Goal: Information Seeking & Learning: Learn about a topic

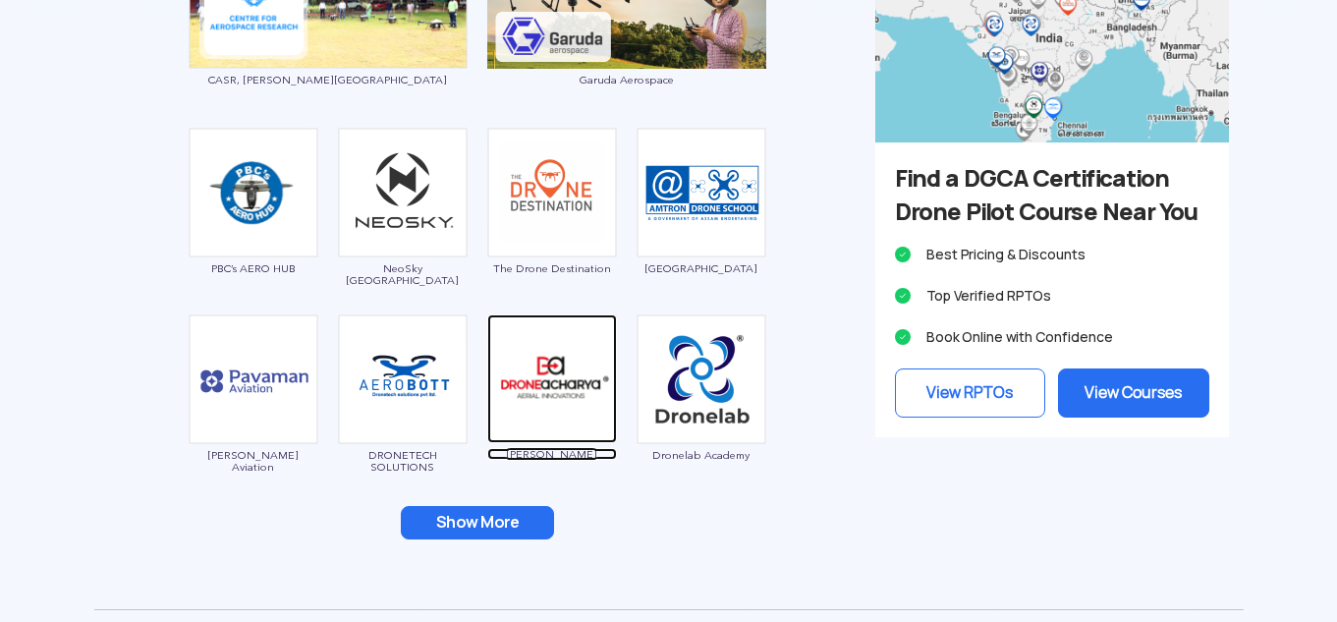
click at [519, 378] on img at bounding box center [552, 378] width 130 height 129
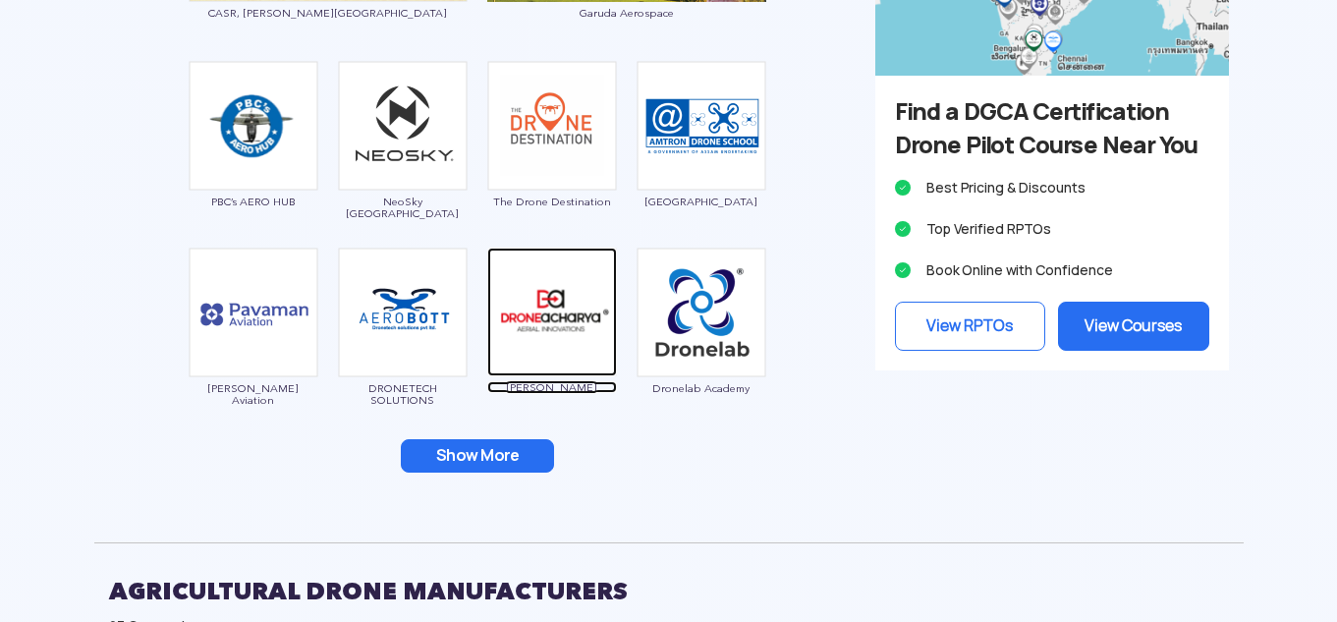
scroll to position [2751, 0]
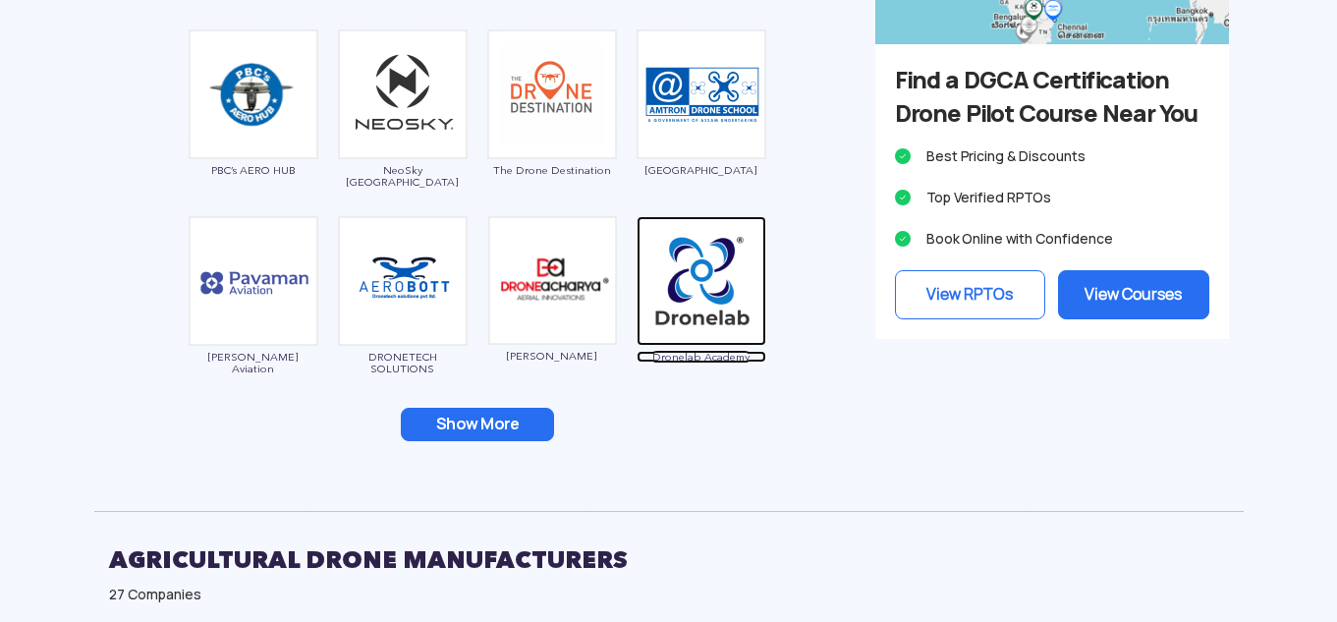
click at [704, 277] on img at bounding box center [702, 281] width 130 height 130
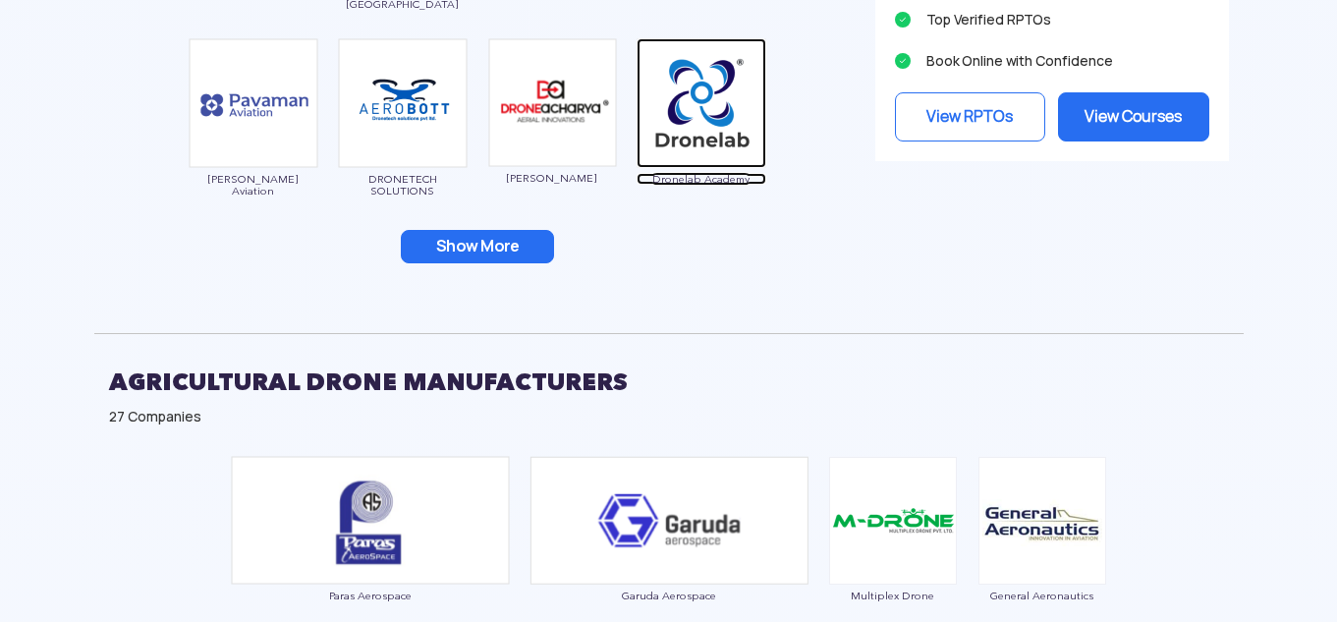
scroll to position [2948, 0]
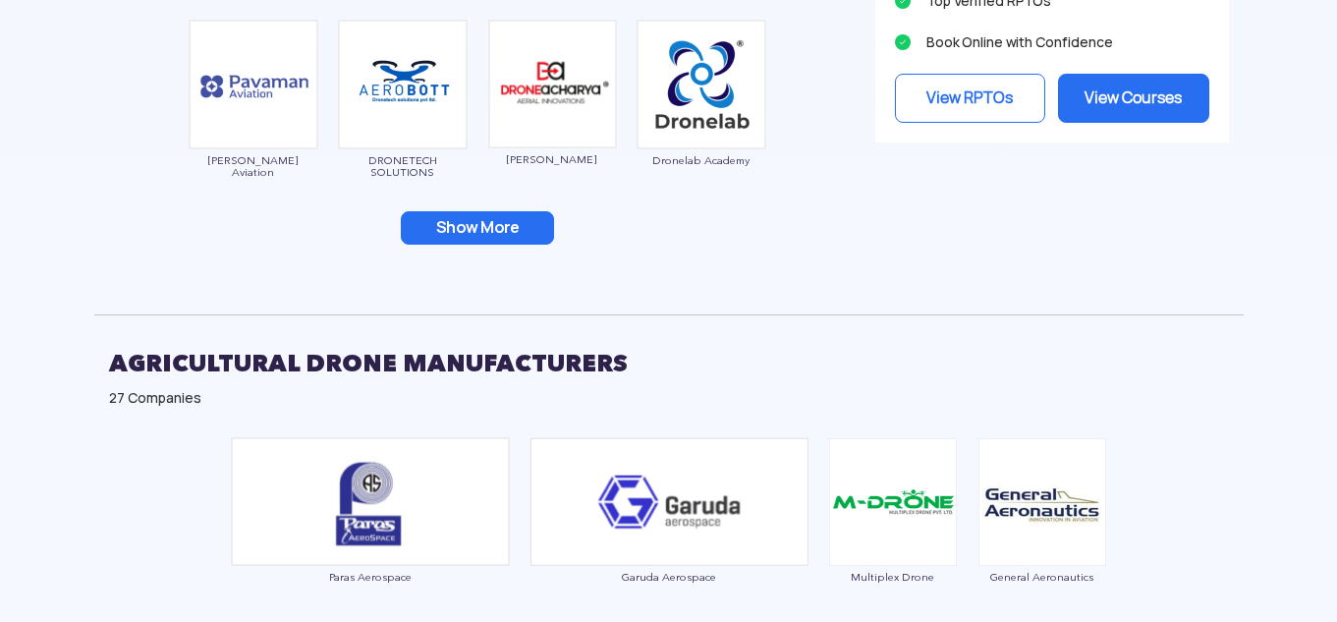
click at [501, 223] on button "Show More" at bounding box center [477, 227] width 153 height 33
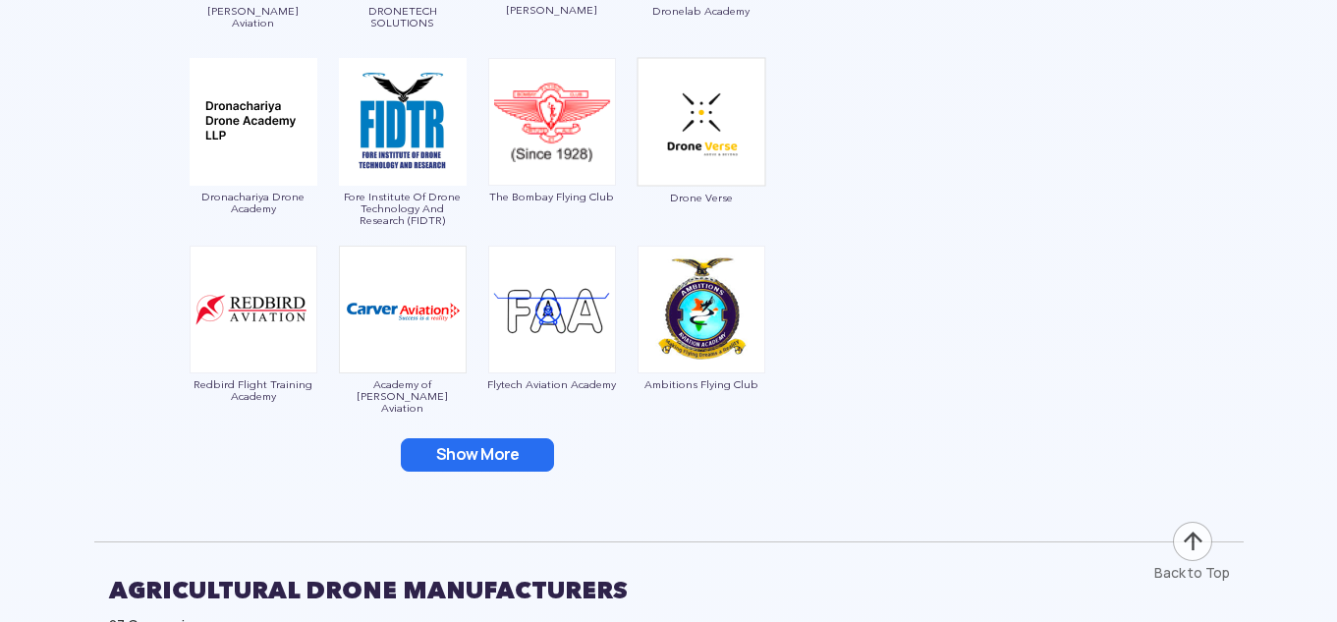
scroll to position [3144, 0]
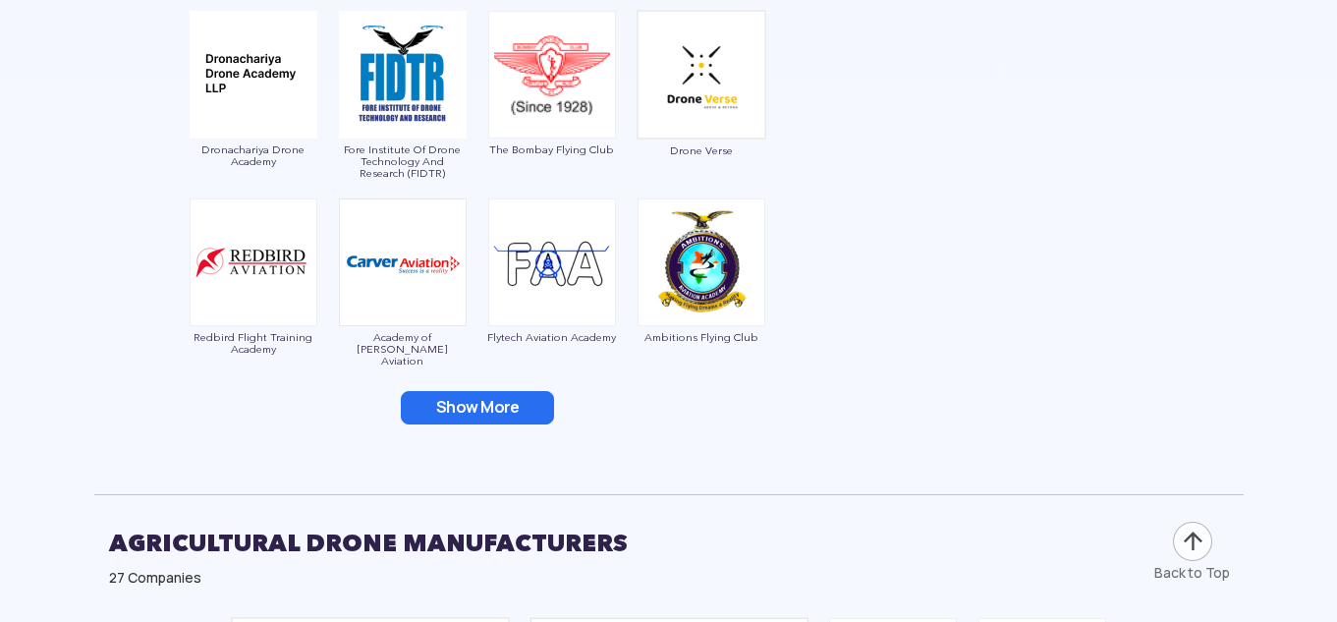
click at [696, 253] on img at bounding box center [702, 262] width 128 height 128
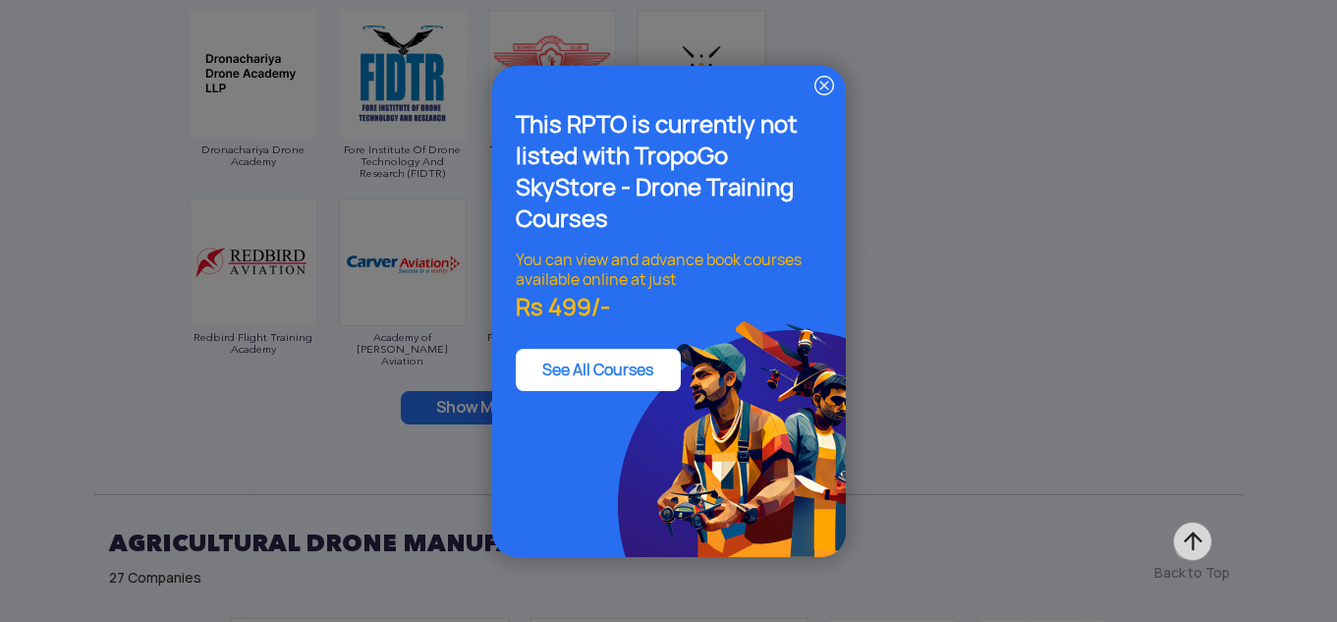
click at [828, 86] on img at bounding box center [825, 86] width 24 height 24
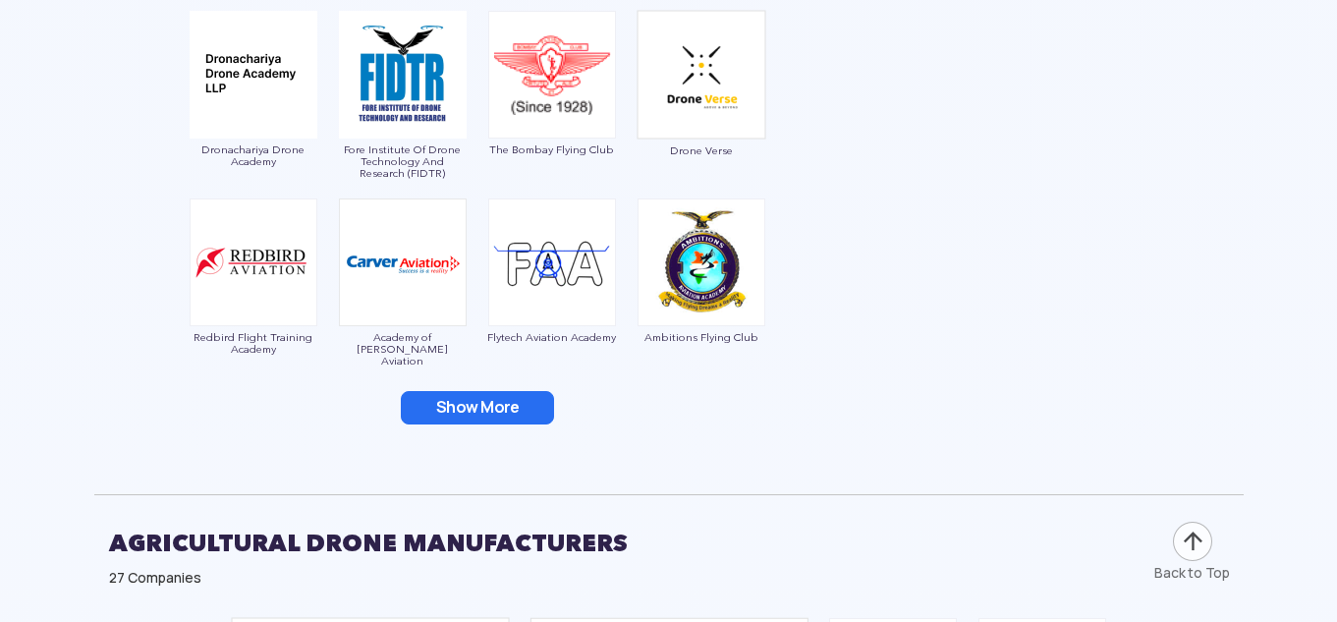
click at [667, 237] on img at bounding box center [702, 262] width 128 height 128
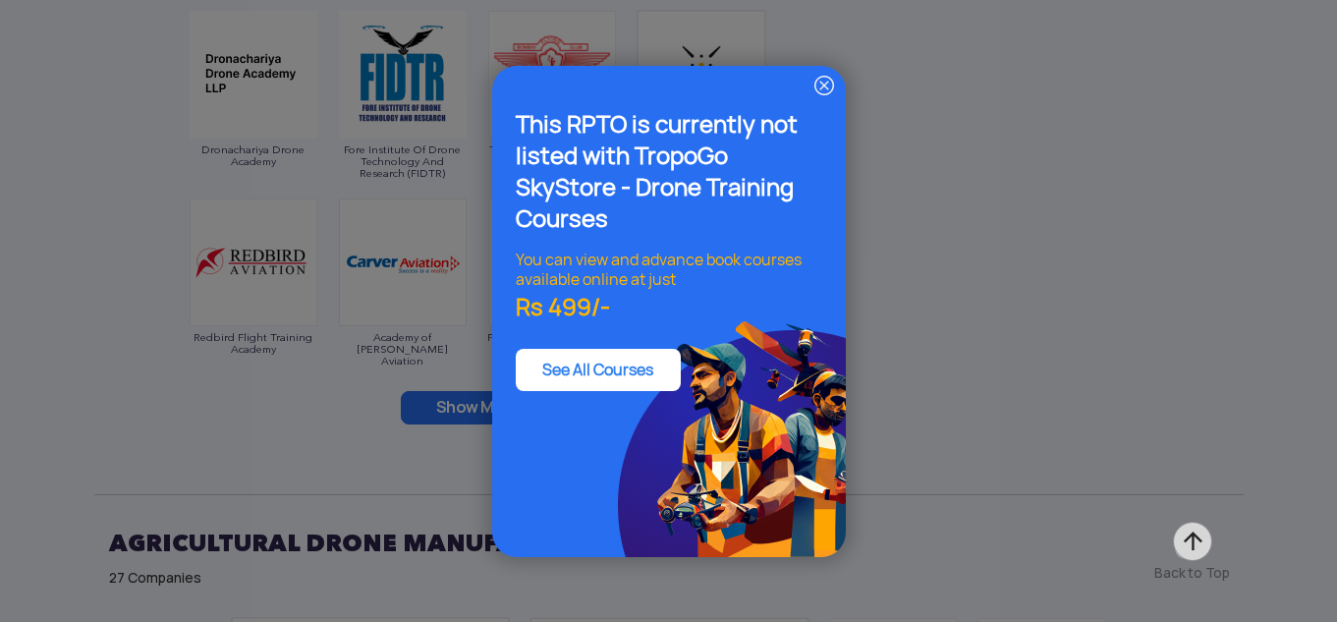
click at [826, 74] on img at bounding box center [825, 86] width 24 height 24
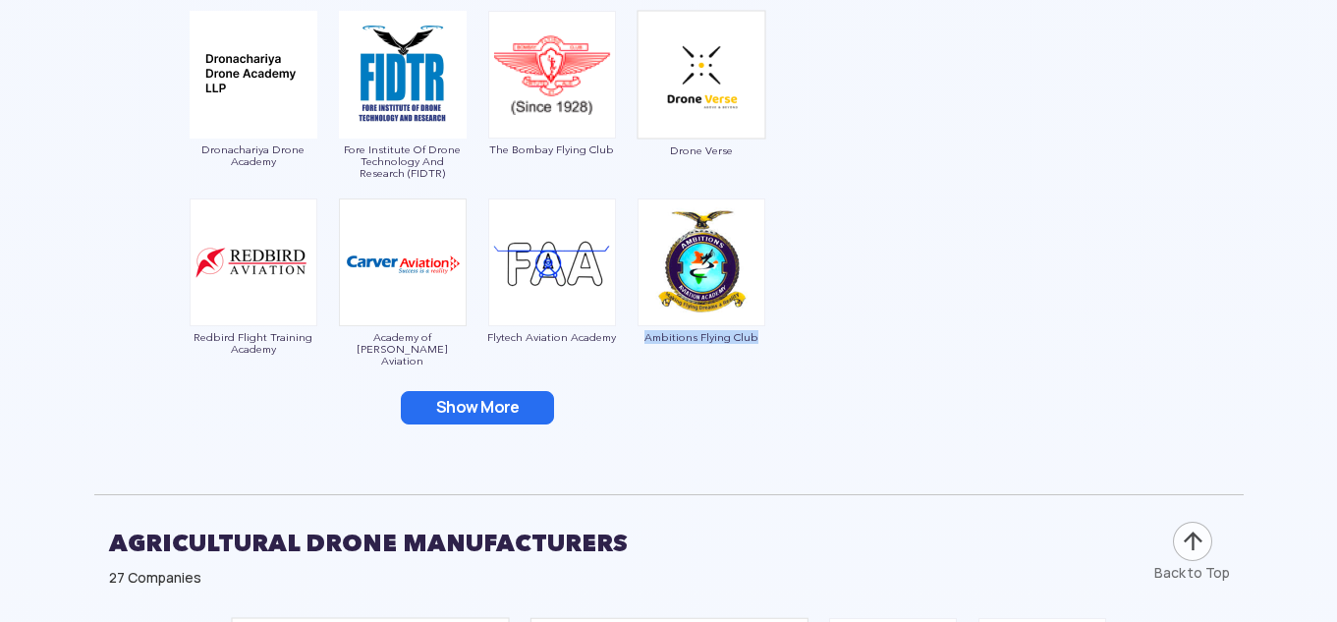
drag, startPoint x: 646, startPoint y: 346, endPoint x: 760, endPoint y: 345, distance: 114.0
click at [760, 345] on div "Ambitions Flying Club" at bounding box center [702, 281] width 130 height 167
drag, startPoint x: 681, startPoint y: 322, endPoint x: 634, endPoint y: 377, distance: 72.5
click at [706, 239] on img at bounding box center [702, 262] width 128 height 128
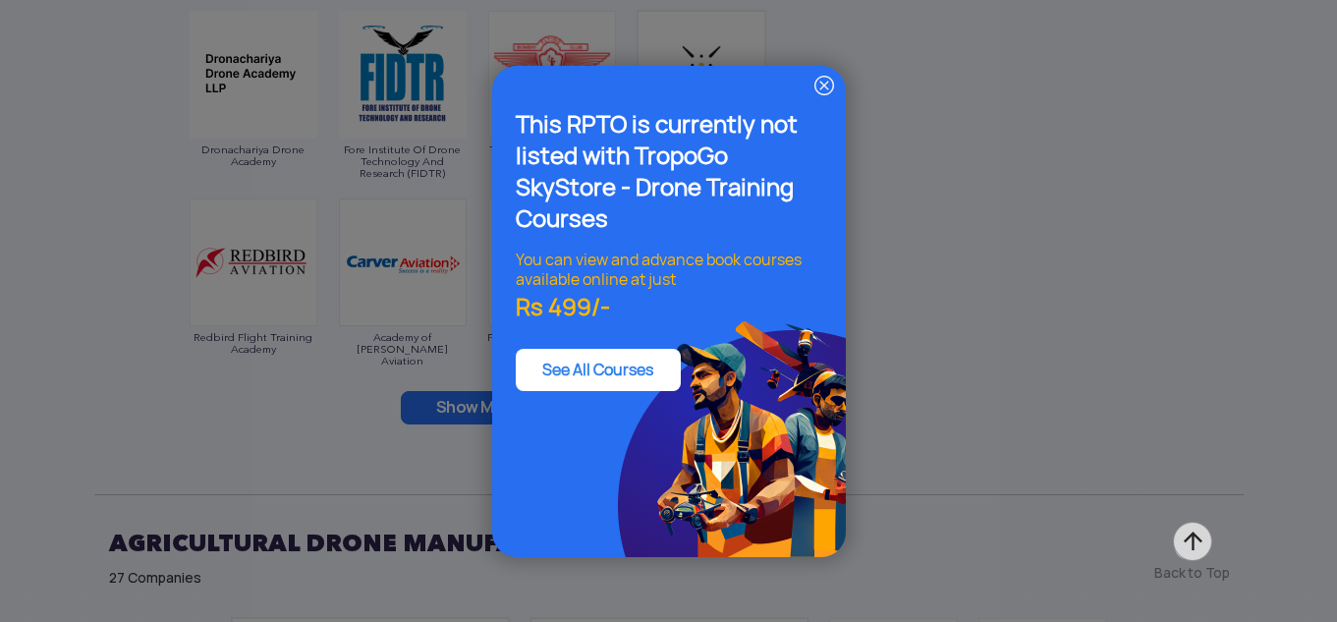
click at [823, 75] on img at bounding box center [825, 86] width 24 height 24
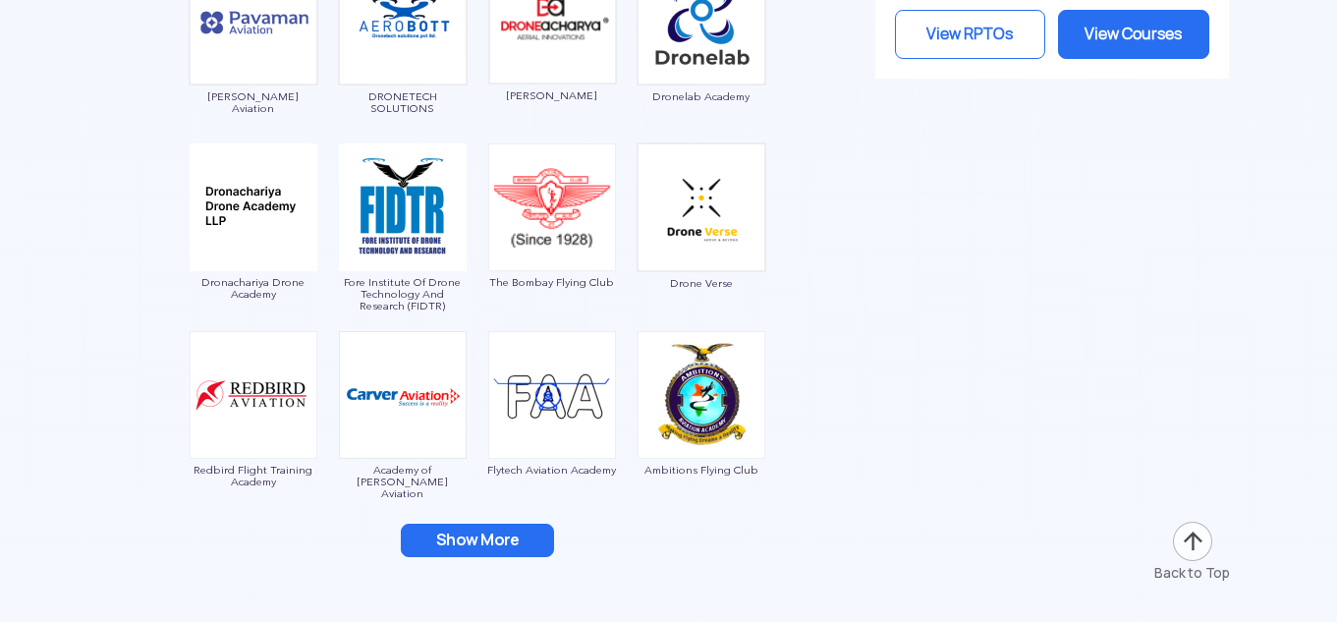
scroll to position [3046, 0]
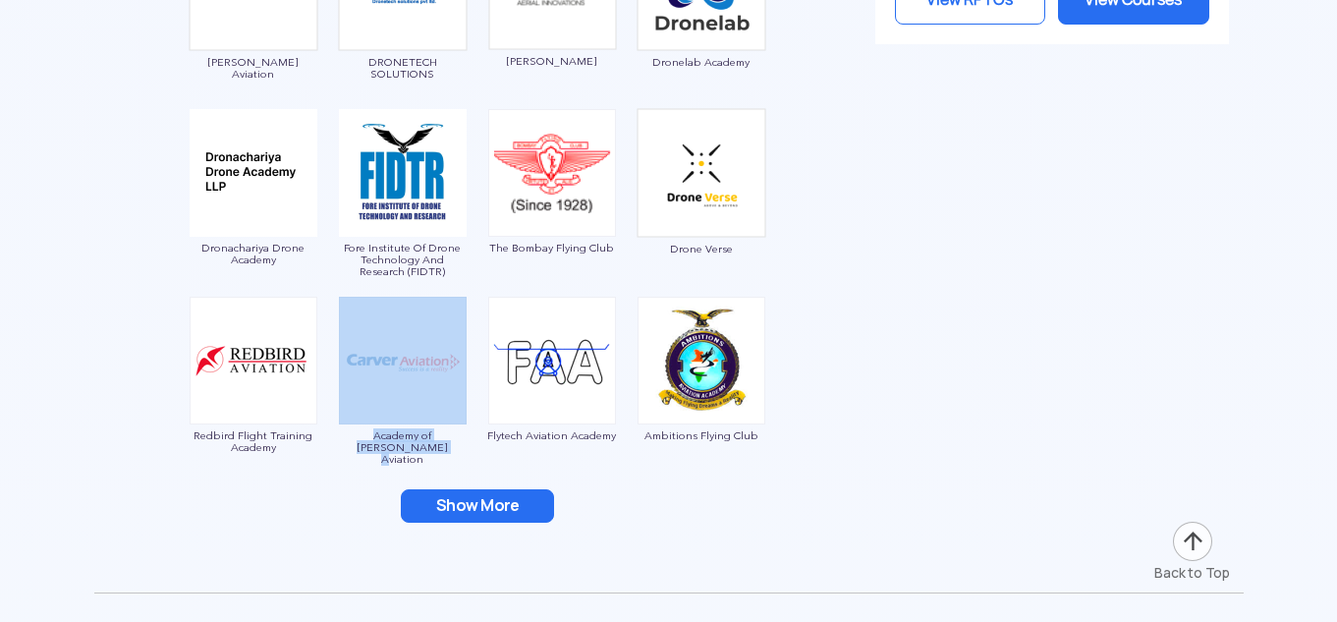
drag, startPoint x: 329, startPoint y: 434, endPoint x: 429, endPoint y: 455, distance: 102.3
click at [429, 455] on div "CASR, Anna University Garuda Aerospace PBC’s AERO HUB NeoSky India The Drone De…" at bounding box center [477, 47] width 766 height 1020
copy link "Academy of Carver Aviation"
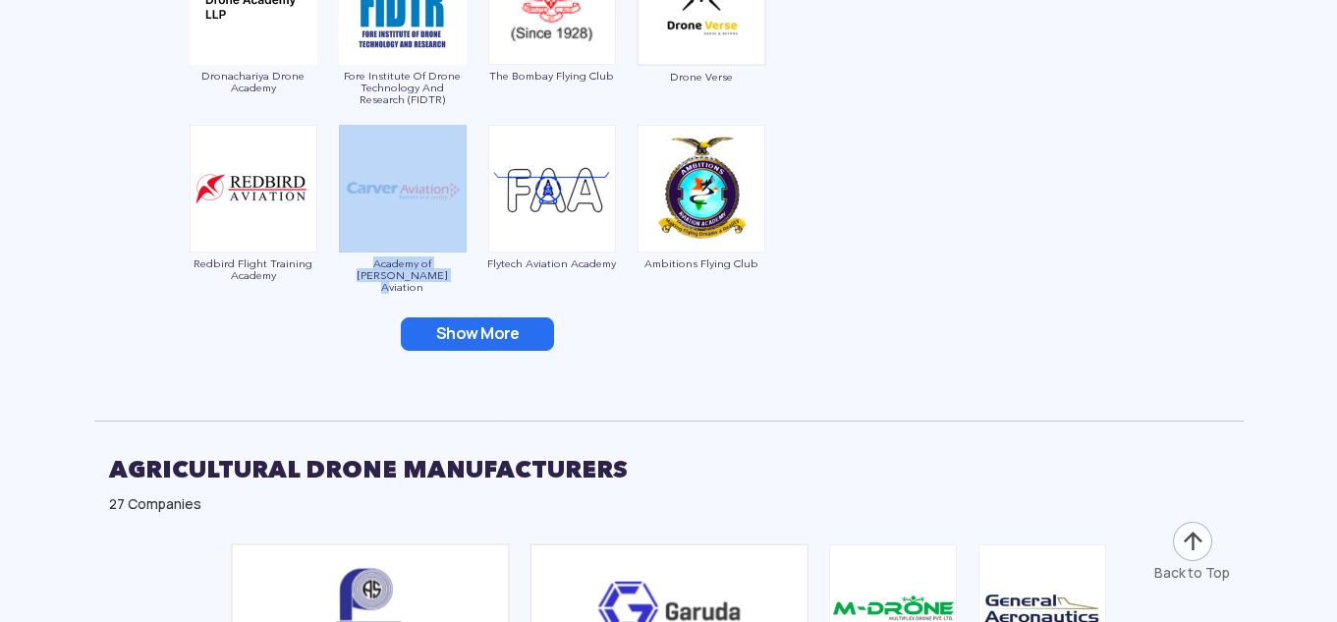
scroll to position [3243, 0]
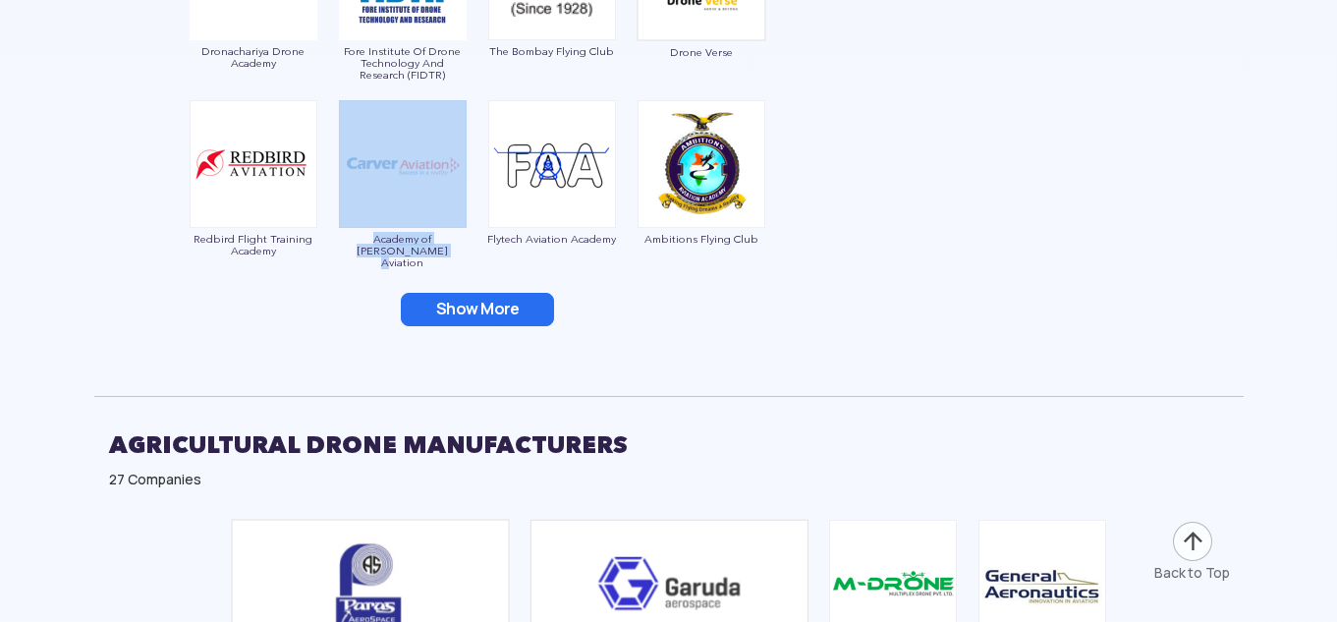
click at [549, 165] on img at bounding box center [552, 164] width 128 height 128
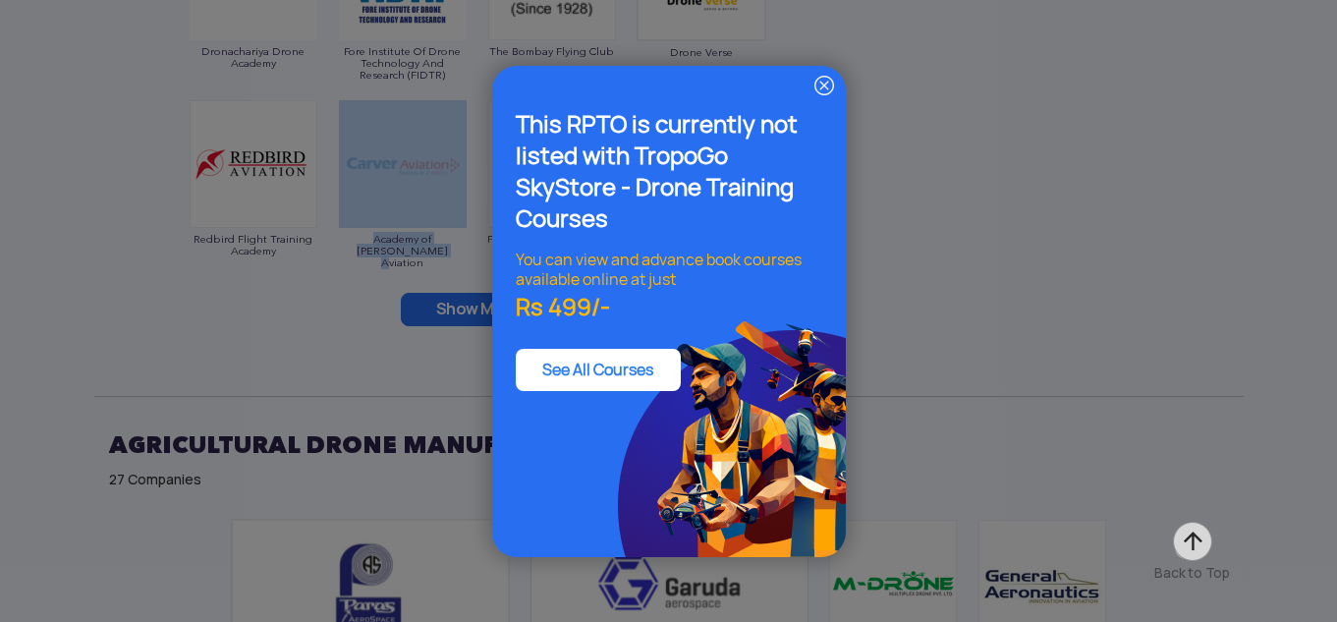
click at [824, 84] on img at bounding box center [825, 86] width 24 height 24
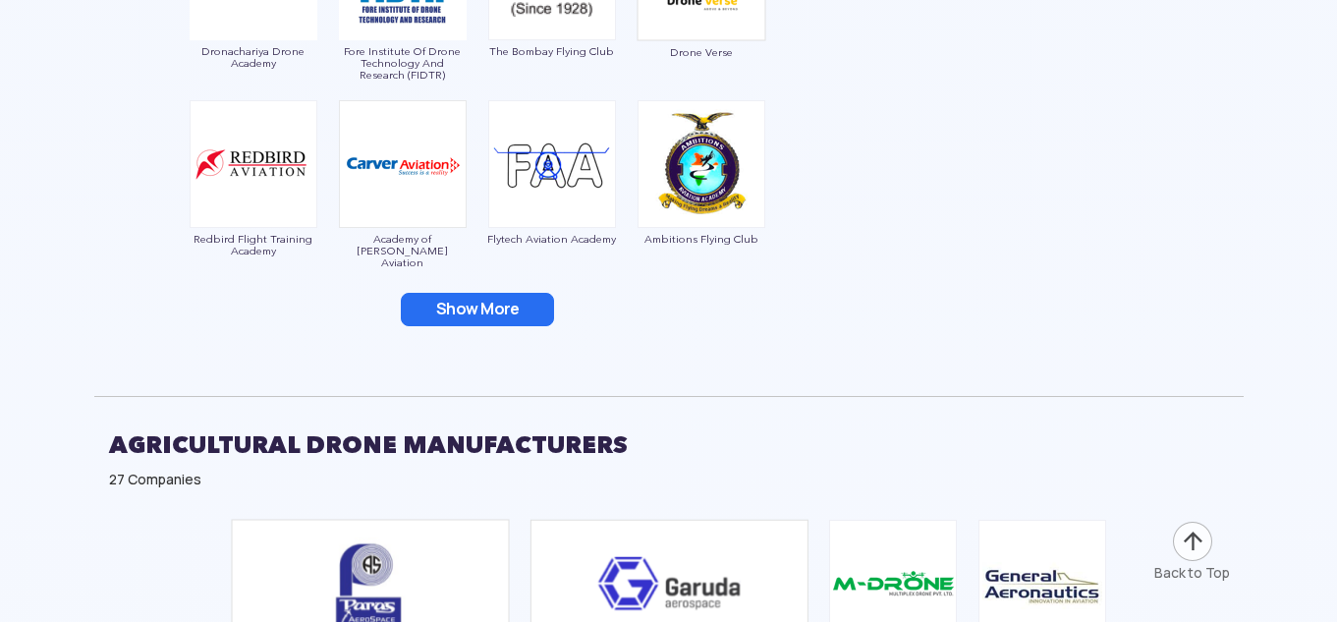
click at [262, 302] on div "Show More" at bounding box center [477, 309] width 737 height 33
click at [468, 307] on button "Show More" at bounding box center [477, 309] width 153 height 33
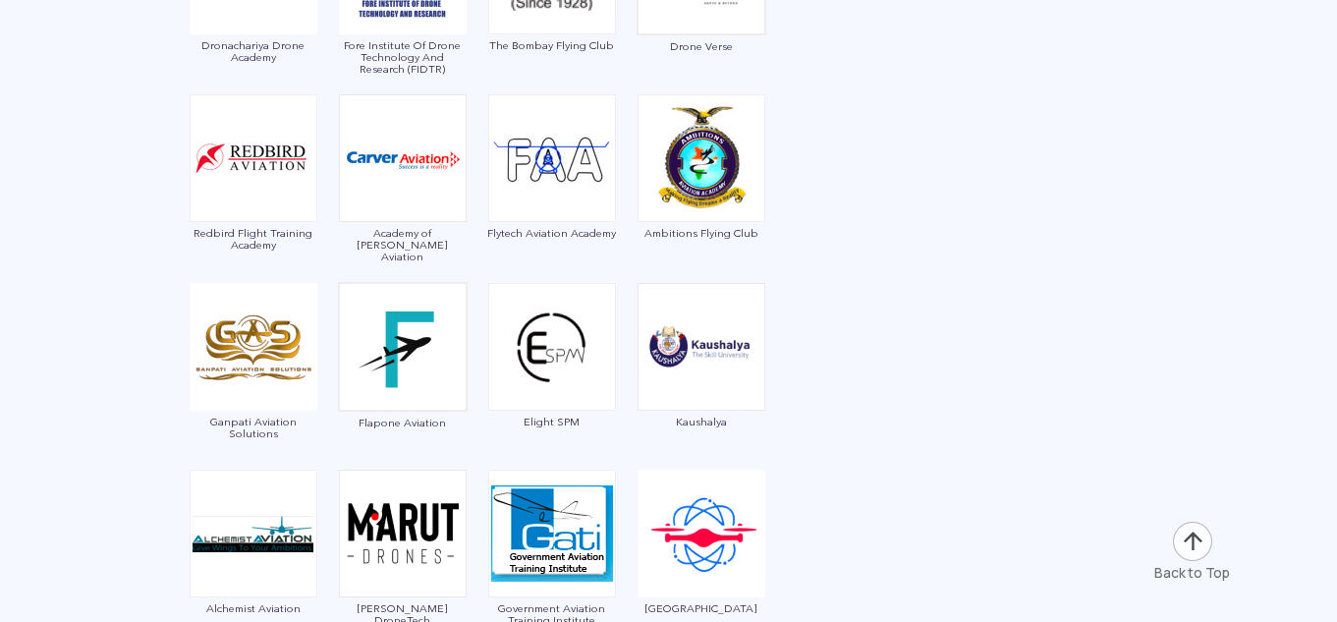
scroll to position [3439, 0]
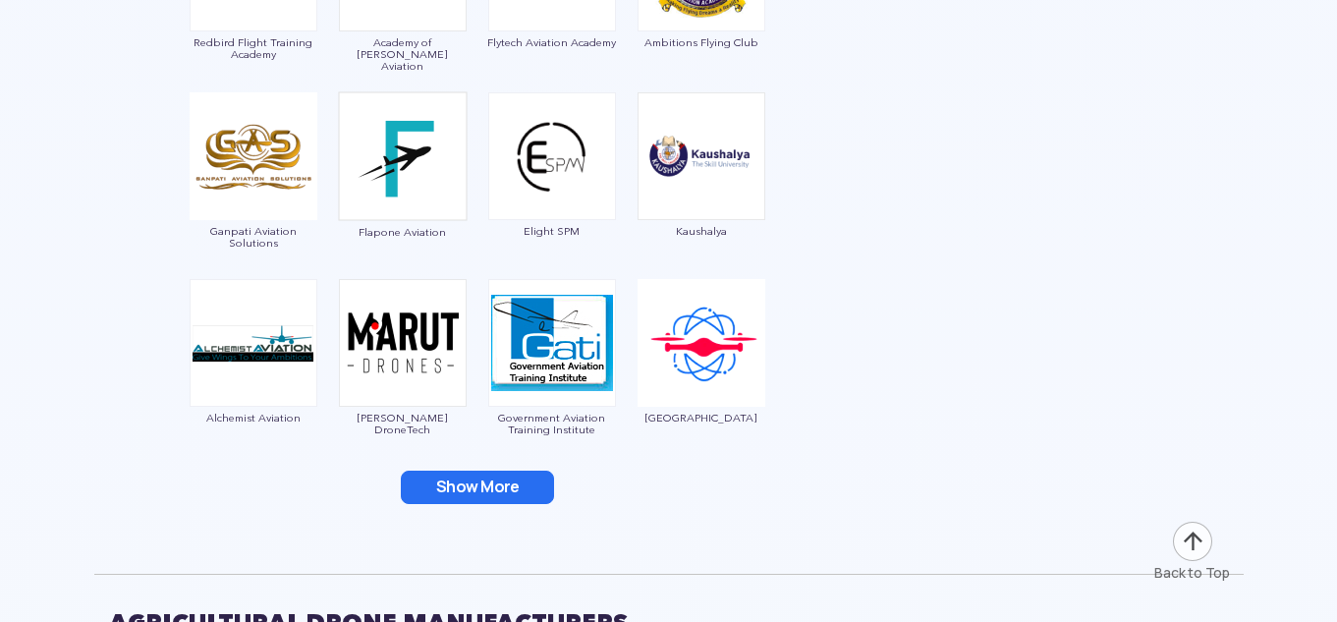
click at [553, 345] on img at bounding box center [552, 343] width 128 height 128
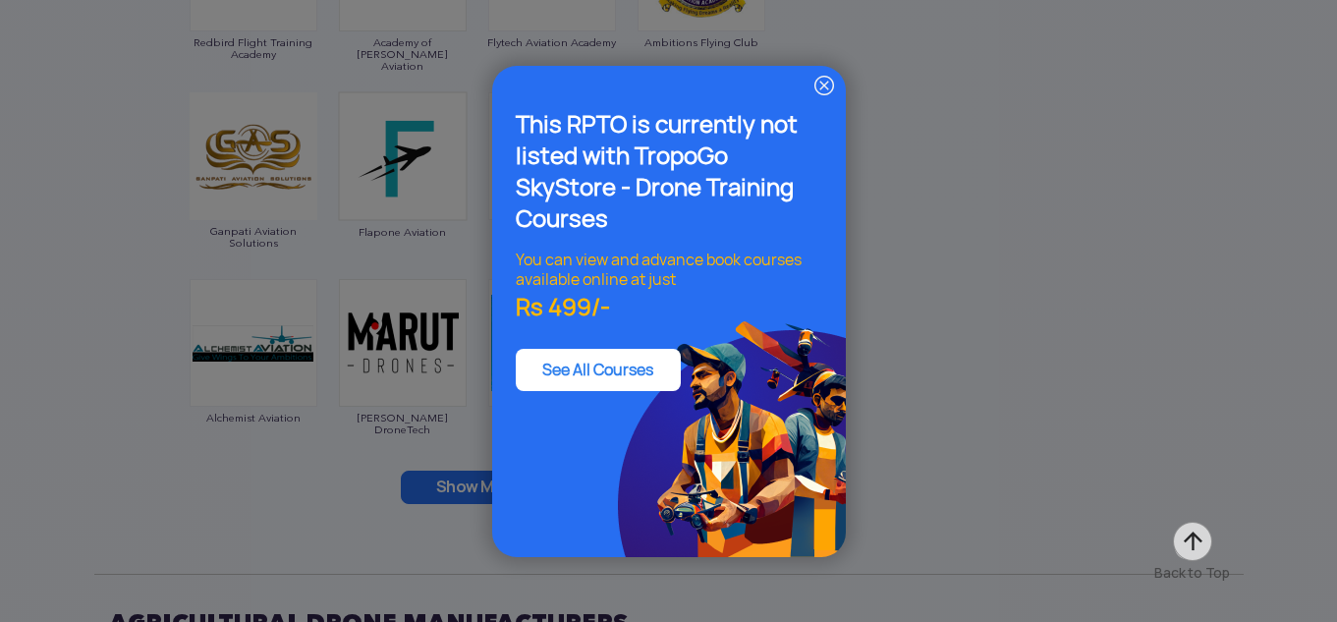
click at [833, 85] on img at bounding box center [825, 86] width 24 height 24
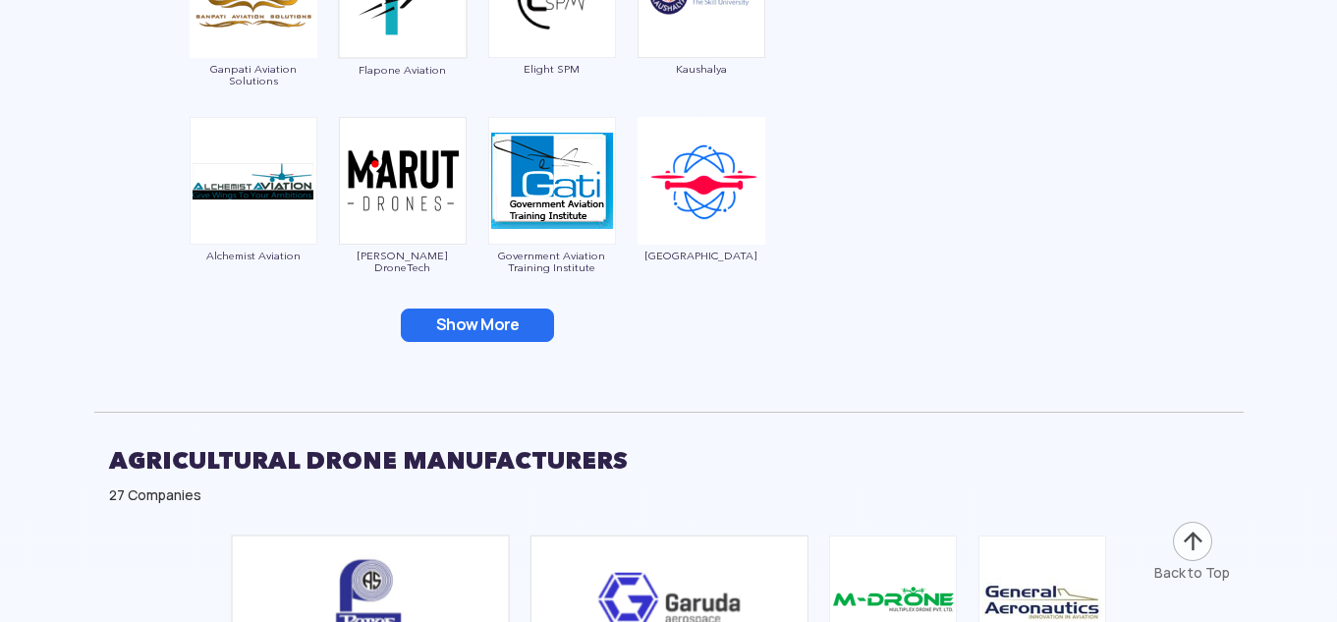
scroll to position [3636, 0]
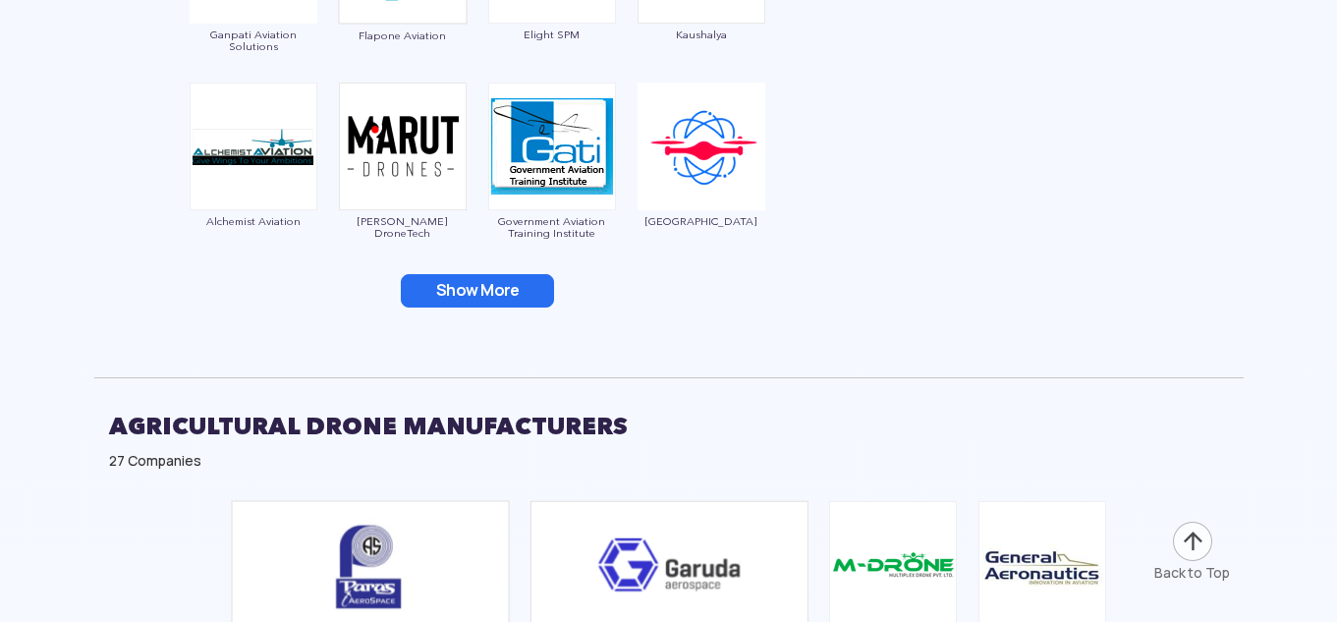
click at [720, 154] on img at bounding box center [702, 147] width 128 height 128
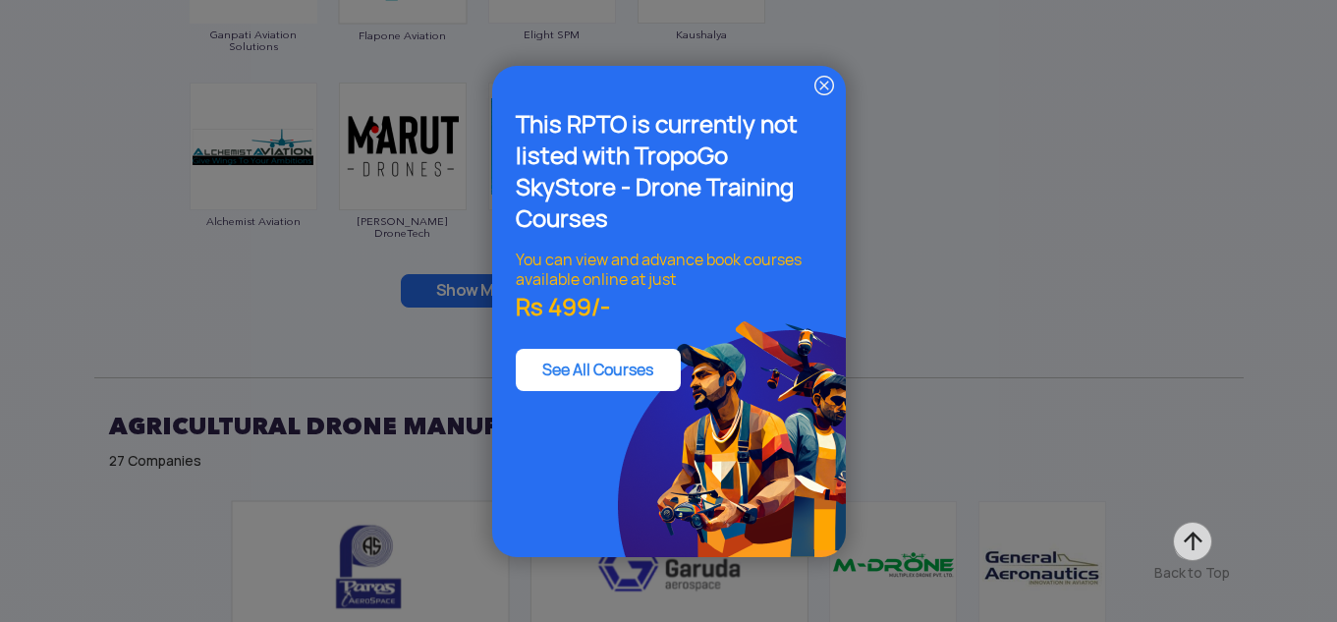
click at [831, 90] on img at bounding box center [825, 86] width 24 height 24
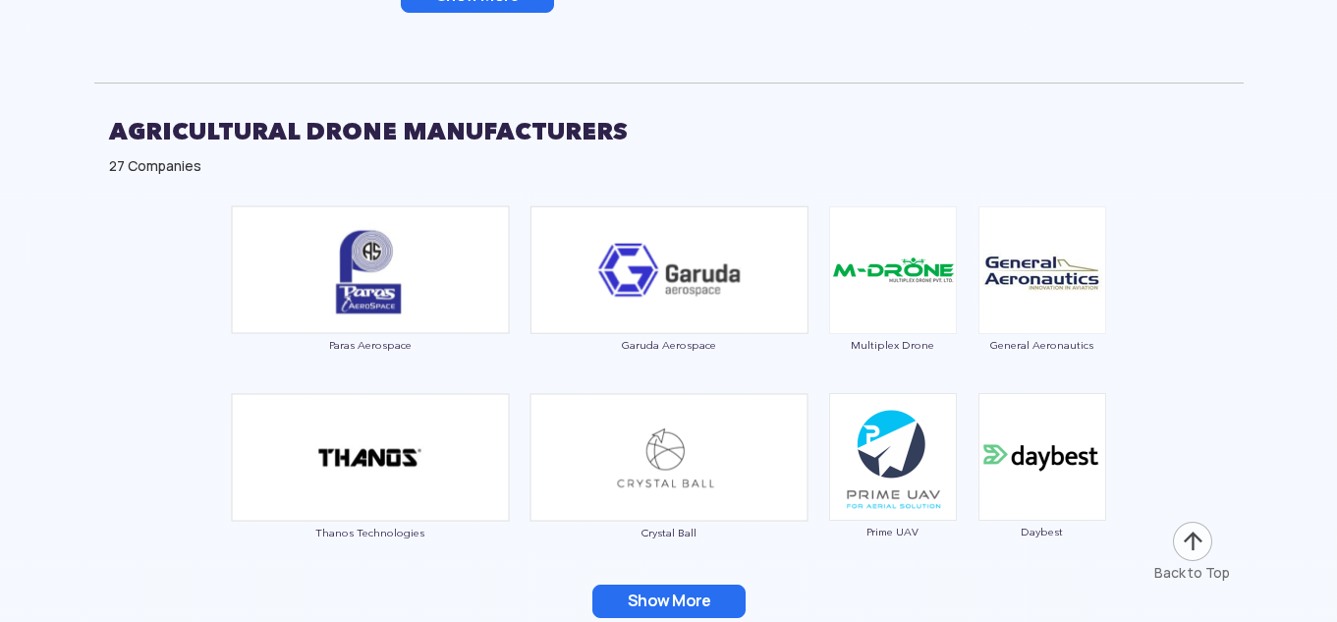
scroll to position [4029, 0]
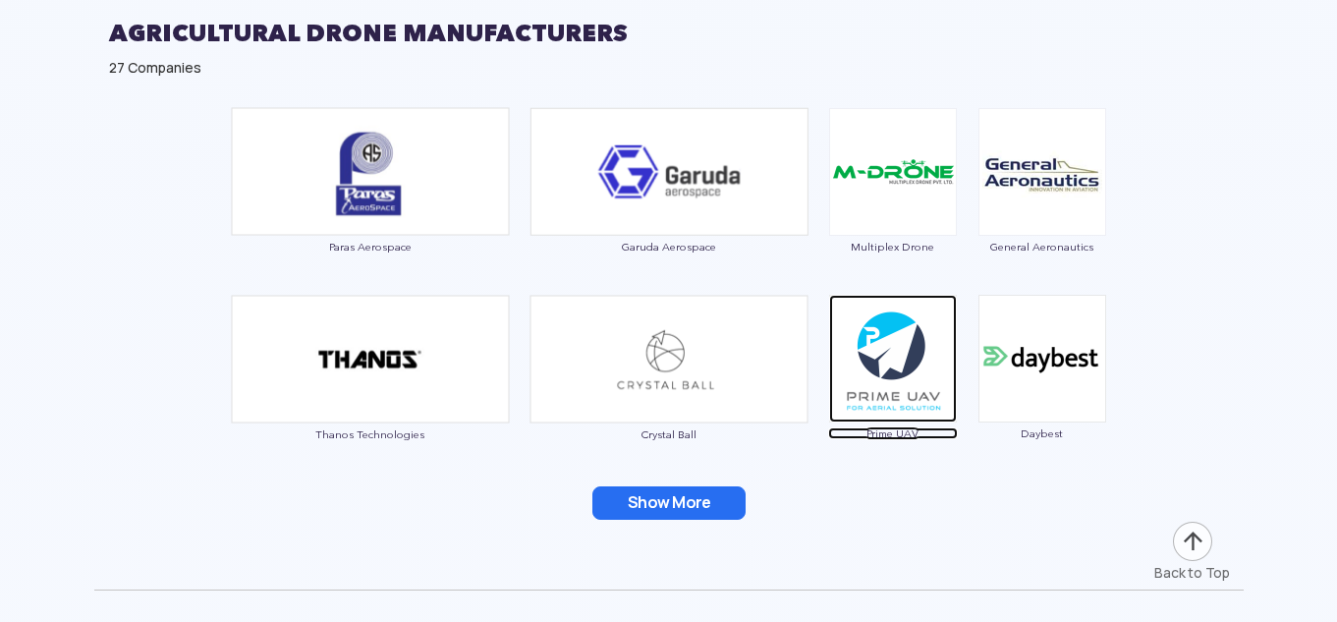
click at [917, 348] on img at bounding box center [893, 359] width 128 height 128
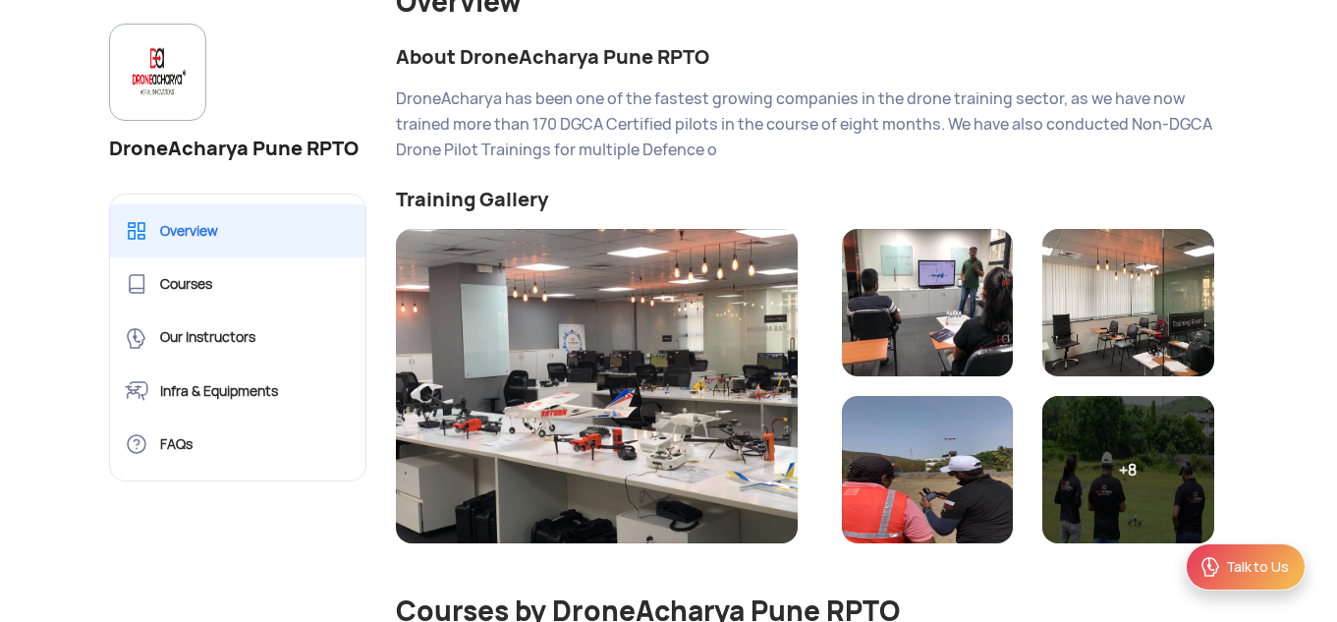
scroll to position [295, 0]
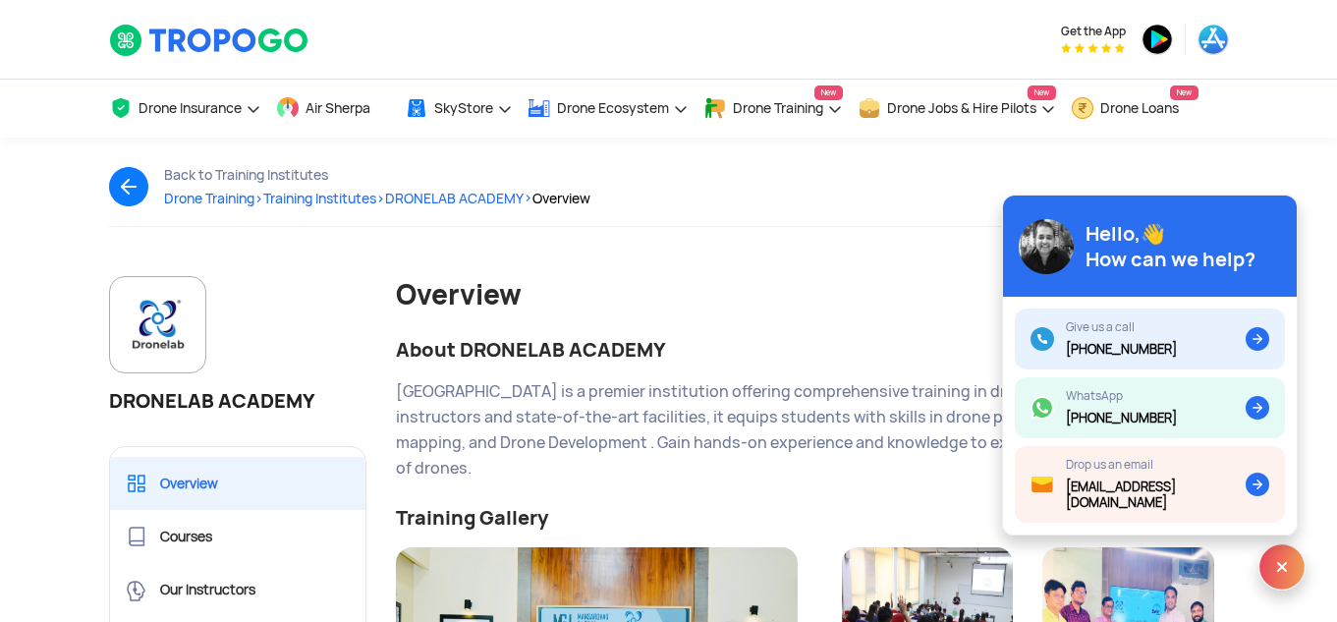
click at [866, 301] on div "Overview" at bounding box center [812, 294] width 833 height 37
click at [932, 254] on div "Back to Training Institutes Drone Training > Training Institutes > DRONELAB ACA…" at bounding box center [669, 207] width 1150 height 139
click at [1283, 558] on img at bounding box center [1282, 566] width 47 height 47
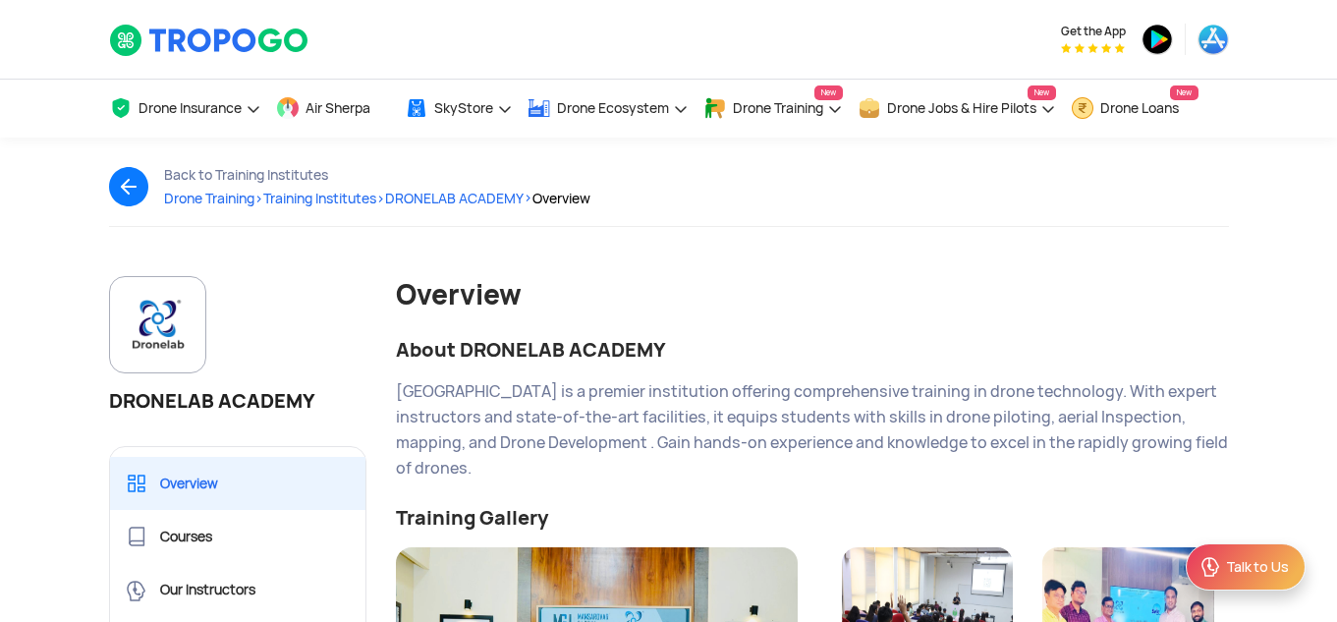
click at [124, 179] on img at bounding box center [136, 186] width 55 height 39
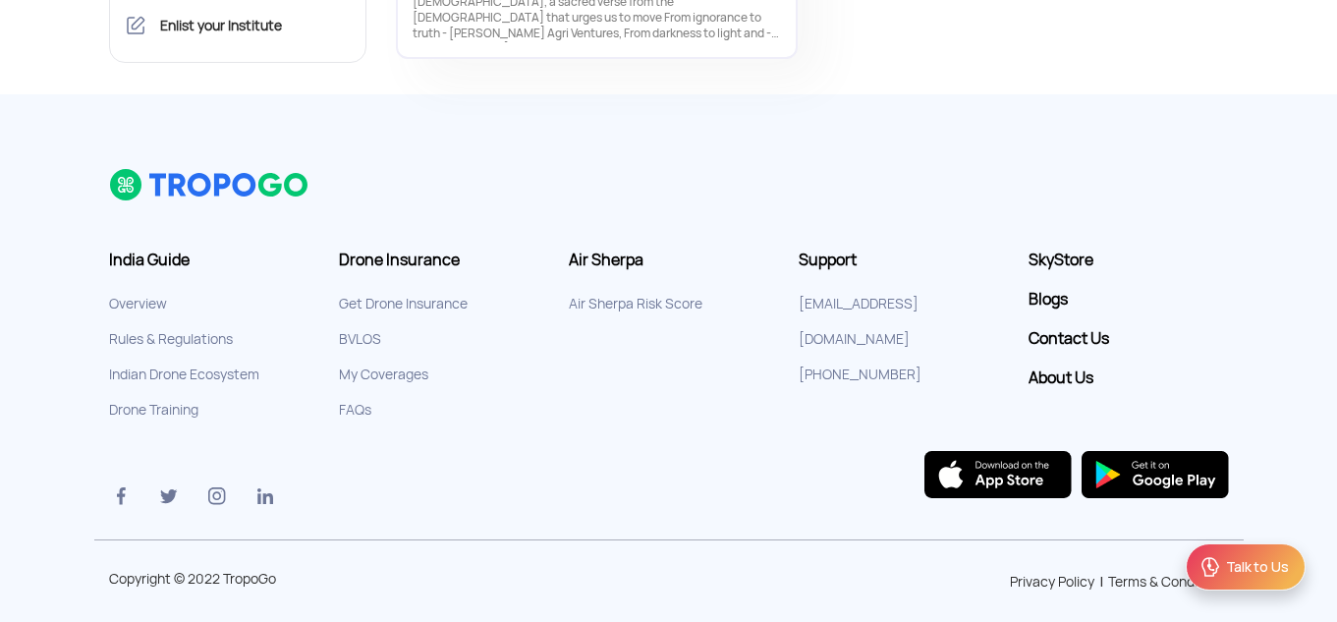
scroll to position [4438, 0]
